Goal: Transaction & Acquisition: Obtain resource

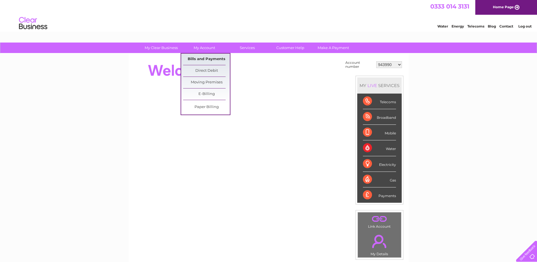
click at [207, 57] on link "Bills and Payments" at bounding box center [206, 59] width 47 height 11
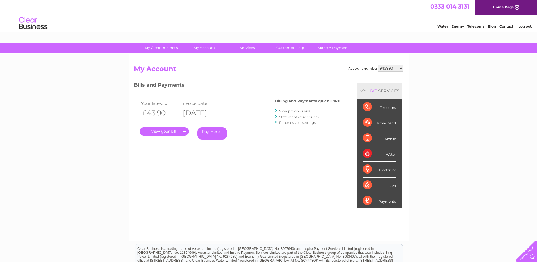
click at [400, 68] on select "943990 997180 1100436 1136008 1145621 3025650 30264716 30265126 30274253 302771…" at bounding box center [391, 68] width 26 height 7
select select "30265126"
click at [378, 65] on select "943990 997180 1100436 1136008 1145621 3025650 30264716 30265126 30274253 302771…" at bounding box center [391, 68] width 26 height 7
click at [157, 133] on link "." at bounding box center [164, 131] width 49 height 8
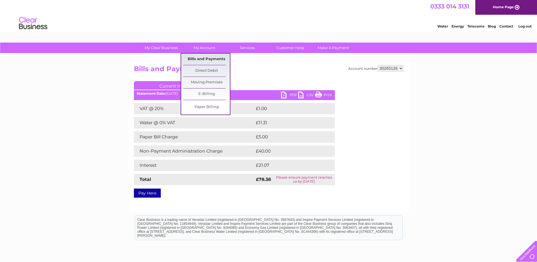
click at [207, 56] on link "Bills and Payments" at bounding box center [206, 59] width 47 height 11
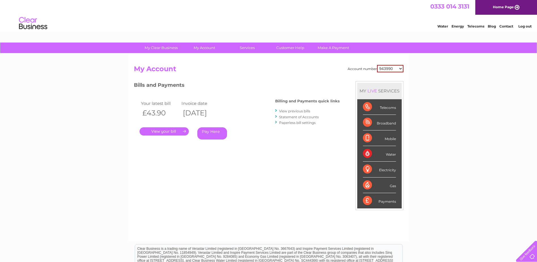
drag, startPoint x: 0, startPoint y: 0, endPoint x: 390, endPoint y: 70, distance: 395.8
click at [390, 70] on select "943990 997180 1100436 1136008 1145621 3025650 30264716 30265126 30274253 302771…" at bounding box center [390, 68] width 26 height 7
select select "30265126"
click at [377, 65] on select "943990 997180 1100436 1136008 1145621 3025650 30264716 30265126 30274253 302771…" at bounding box center [390, 68] width 26 height 7
click at [295, 117] on link "Statement of Accounts" at bounding box center [299, 117] width 40 height 4
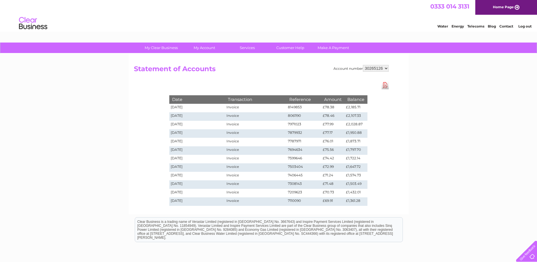
click at [385, 88] on link "Download Pdf" at bounding box center [385, 85] width 7 height 8
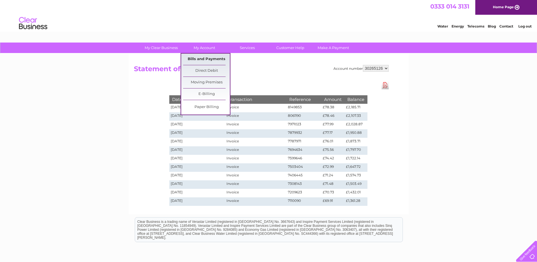
click at [199, 59] on link "Bills and Payments" at bounding box center [206, 59] width 47 height 11
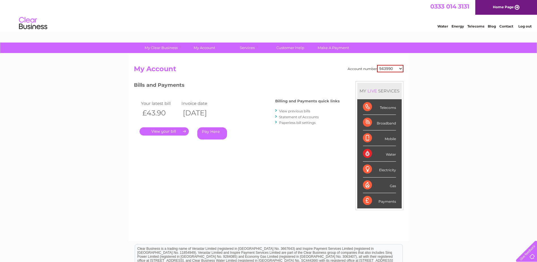
click at [390, 69] on select "943990 997180 1100436 1136008 1145621 3025650 30264716 30265126 30274253 302771…" at bounding box center [390, 68] width 26 height 7
select select "30265126"
click at [377, 65] on select "943990 997180 1100436 1136008 1145621 3025650 30264716 30265126 30274253 302771…" at bounding box center [390, 68] width 26 height 7
click at [171, 133] on link "." at bounding box center [164, 131] width 49 height 8
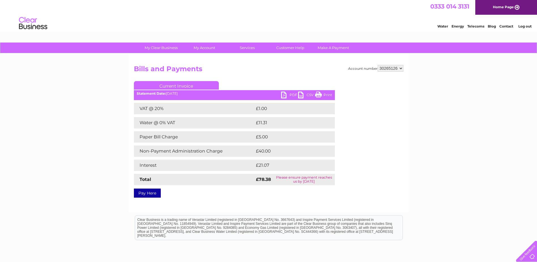
click at [287, 93] on link "PDF" at bounding box center [289, 96] width 17 height 8
click at [394, 67] on select "943990 997180 1100436 1136008 1145621 3025650 30264716 30265126 30274253 302771…" at bounding box center [391, 68] width 26 height 7
select select "30323831"
click at [378, 65] on select "943990 997180 1100436 1136008 1145621 3025650 30264716 30265126 30274253 302771…" at bounding box center [391, 68] width 26 height 7
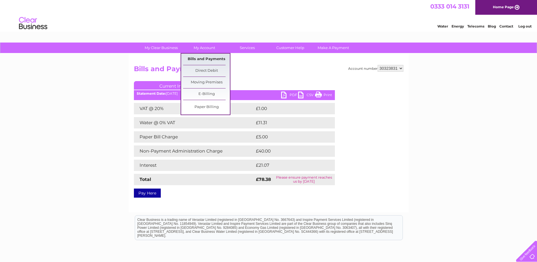
click at [204, 60] on link "Bills and Payments" at bounding box center [206, 59] width 47 height 11
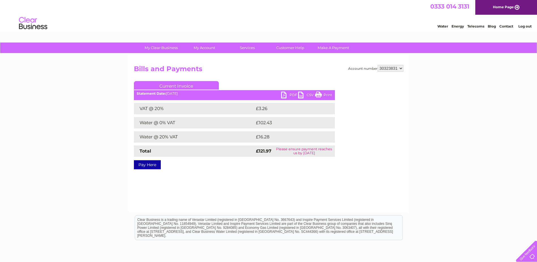
click at [286, 93] on link "PDF" at bounding box center [289, 96] width 17 height 8
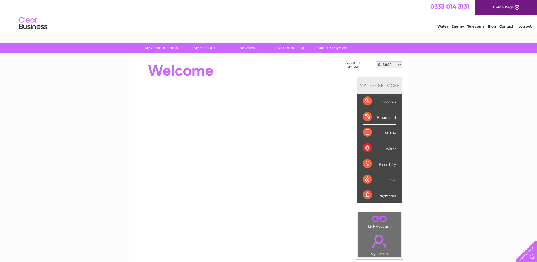
drag, startPoint x: 387, startPoint y: 63, endPoint x: 388, endPoint y: 68, distance: 4.6
click at [387, 63] on select "943990 997180 1100436 1136008 1145621 3025650 30264716 30265126 30274253 302771…" at bounding box center [390, 64] width 26 height 7
select select "30322424"
click at [377, 61] on select "943990 997180 1100436 1136008 1145621 3025650 30264716 30265126 30274253 302771…" at bounding box center [390, 64] width 26 height 7
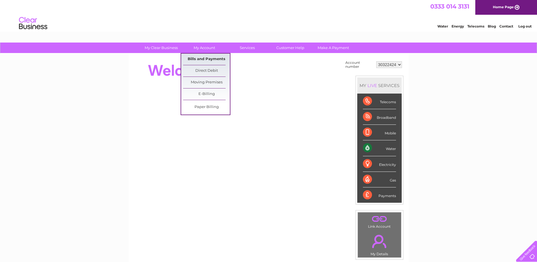
click at [206, 59] on link "Bills and Payments" at bounding box center [206, 59] width 47 height 11
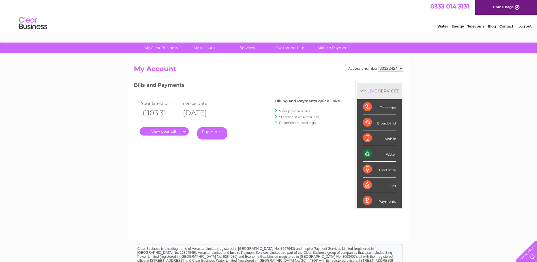
click at [174, 133] on link "." at bounding box center [164, 131] width 49 height 8
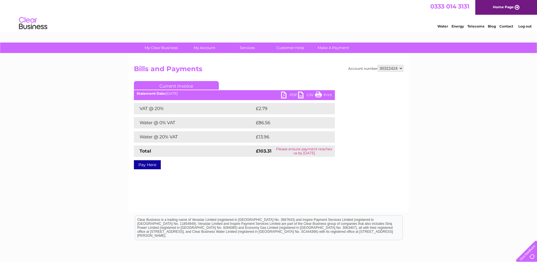
click at [286, 95] on link "PDF" at bounding box center [289, 96] width 17 height 8
click at [526, 26] on link "Log out" at bounding box center [525, 26] width 13 height 4
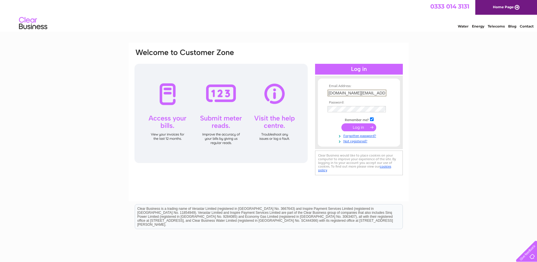
drag, startPoint x: 381, startPoint y: 93, endPoint x: 297, endPoint y: 93, distance: 83.6
click at [297, 93] on div "Email Address: [DOMAIN_NAME][EMAIL_ADDRESS][DOMAIN_NAME] Password:" at bounding box center [269, 112] width 270 height 128
type input "[PERSON_NAME][EMAIL_ADDRESS][PERSON_NAME][DOMAIN_NAME]"
click at [342, 123] on input "submit" at bounding box center [359, 127] width 35 height 8
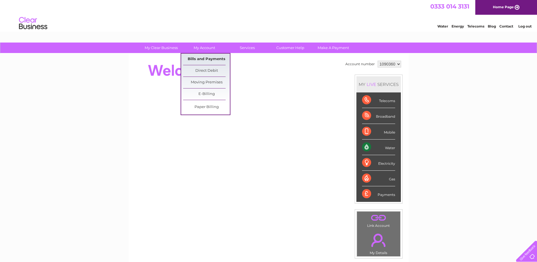
click at [199, 60] on link "Bills and Payments" at bounding box center [206, 59] width 47 height 11
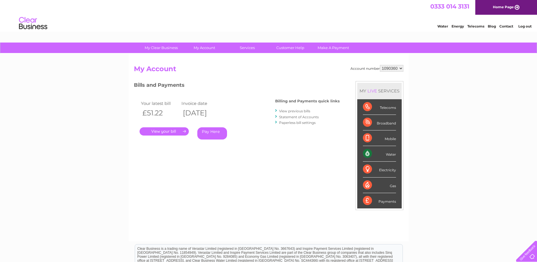
click at [158, 130] on link "." at bounding box center [164, 131] width 49 height 8
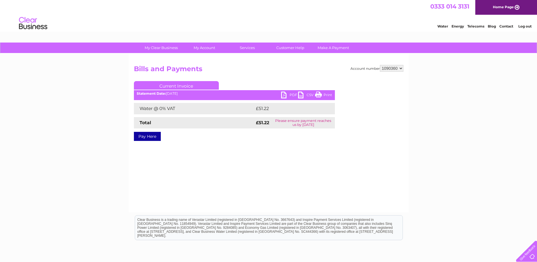
click at [282, 94] on link "PDF" at bounding box center [289, 96] width 17 height 8
